Goal: Task Accomplishment & Management: Use online tool/utility

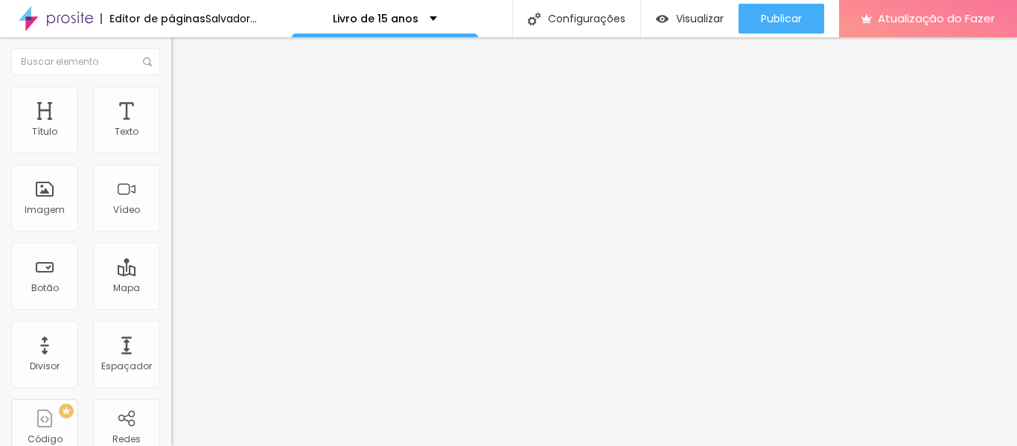
type input "18"
click at [171, 274] on input "range" at bounding box center [219, 280] width 96 height 12
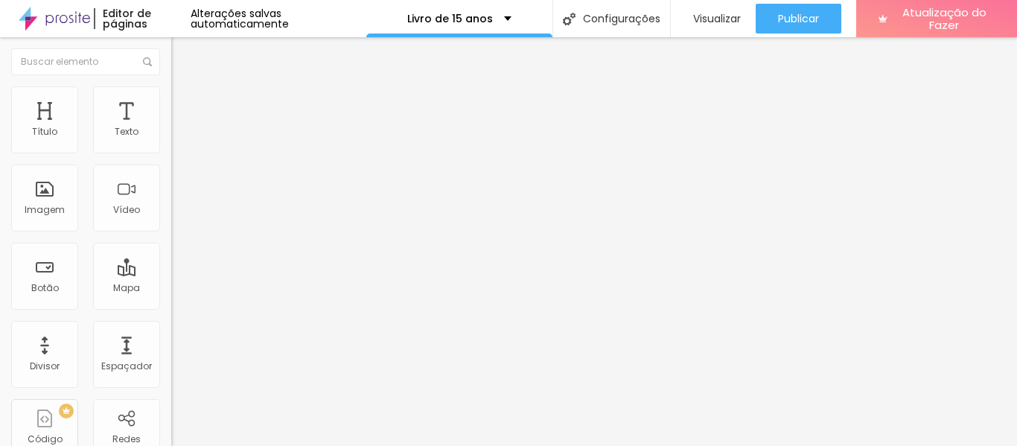
type input "20"
click at [171, 274] on input "range" at bounding box center [219, 280] width 96 height 12
type input "18"
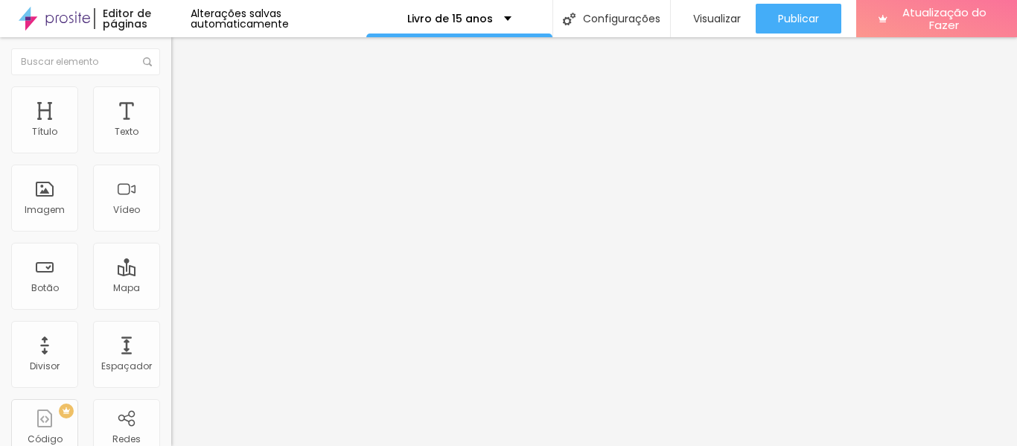
click at [171, 274] on input "range" at bounding box center [219, 280] width 96 height 12
click at [171, 343] on div "Editar nulo Estilo Avançado 18 Tamanho do texto 0 Espaço entre letras 1.3 Altur…" at bounding box center [256, 241] width 171 height 409
click at [171, 340] on div "Editar nulo Estilo Avançado 18 Tamanho do texto 0 Espaço entre letras 1.3 Altur…" at bounding box center [256, 241] width 171 height 409
type input "20"
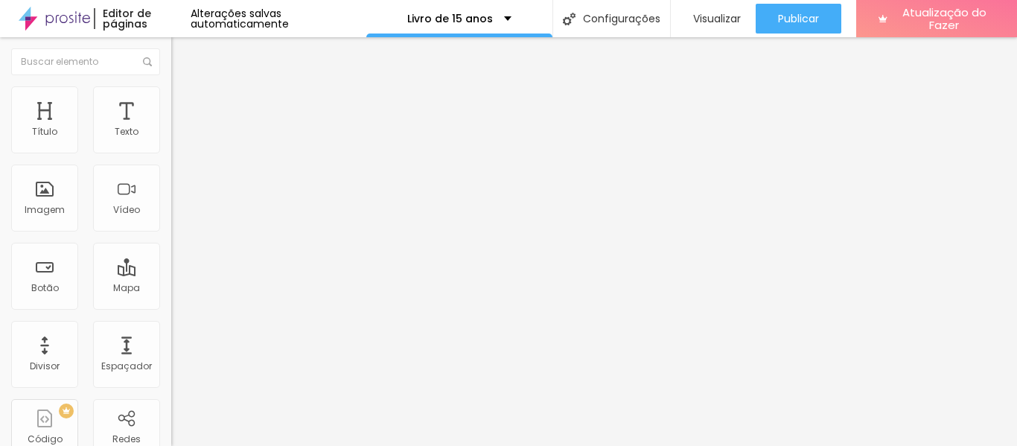
type input "20"
click at [171, 274] on input "range" at bounding box center [219, 280] width 96 height 12
click at [171, 332] on div "Editar nulo Estilo Avançado 20 Tamanho do texto 0 Espaço entre letras 1.3 Altur…" at bounding box center [256, 241] width 171 height 409
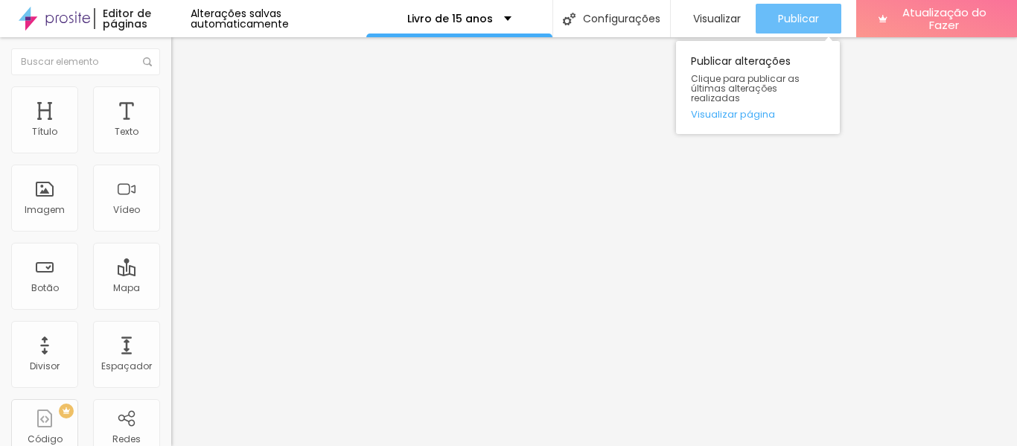
click at [781, 14] on font "Publicar" at bounding box center [798, 18] width 41 height 15
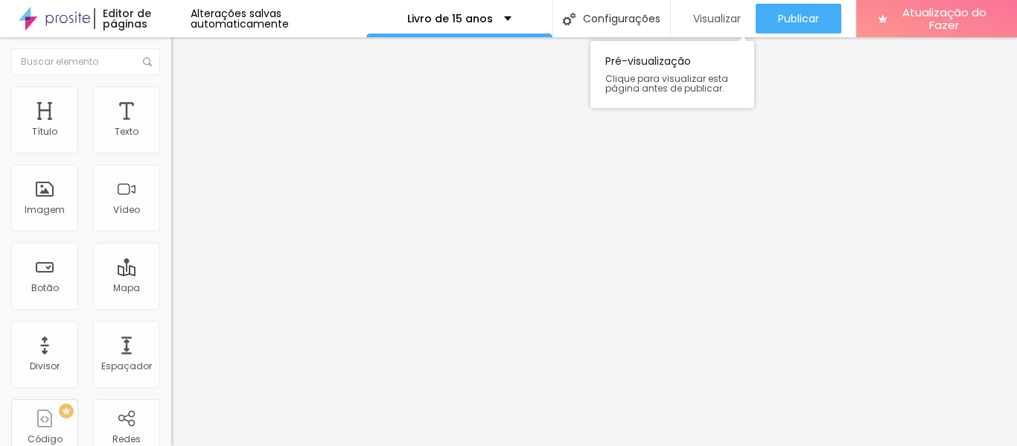
click at [705, 23] on font "Visualizar" at bounding box center [717, 18] width 48 height 15
